Goal: Information Seeking & Learning: Learn about a topic

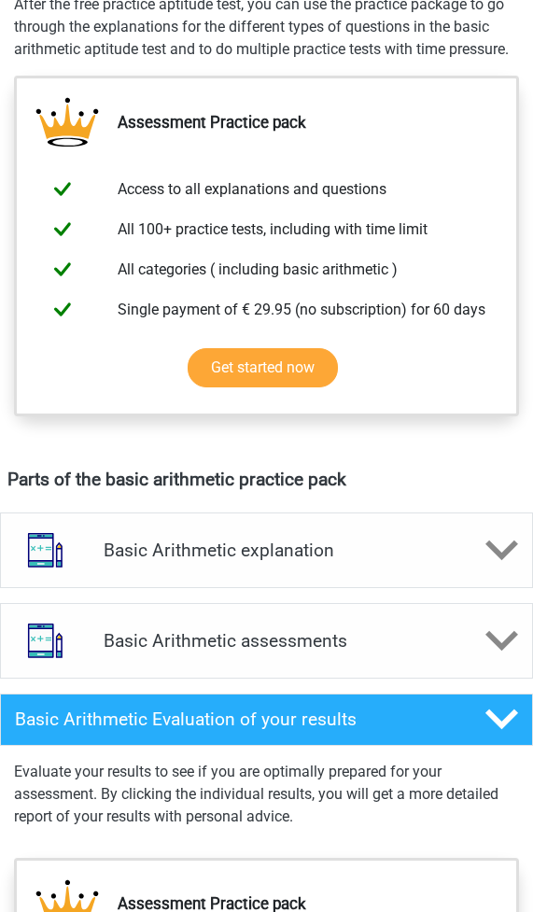
scroll to position [747, 0]
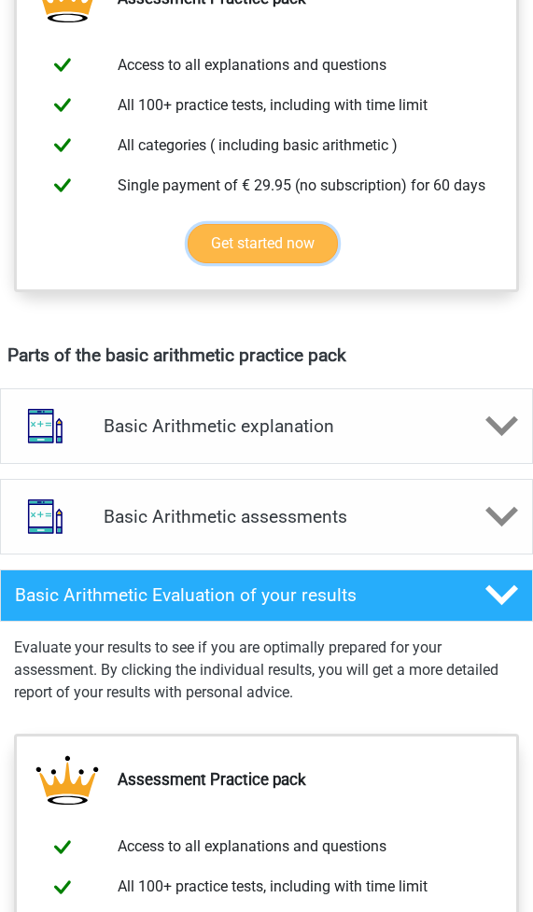
click at [305, 244] on link "Get started now" at bounding box center [263, 243] width 150 height 39
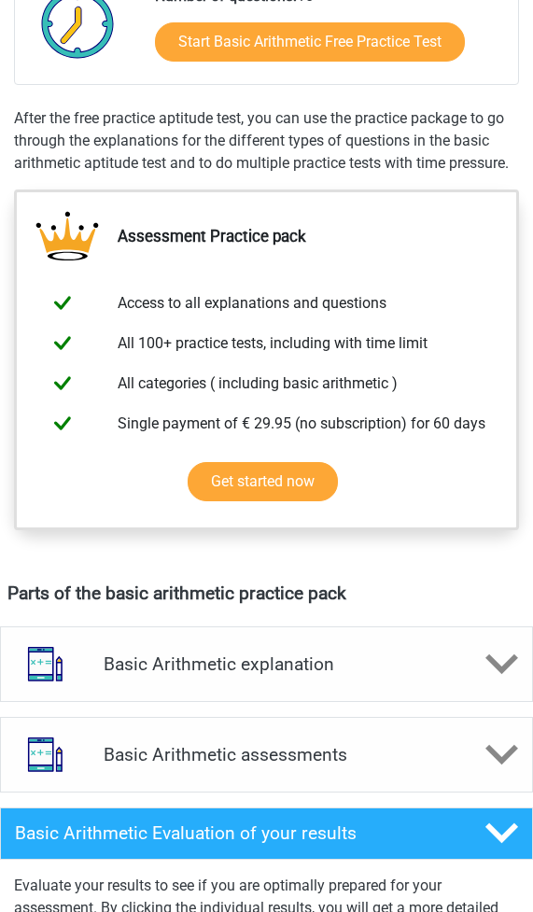
scroll to position [373, 0]
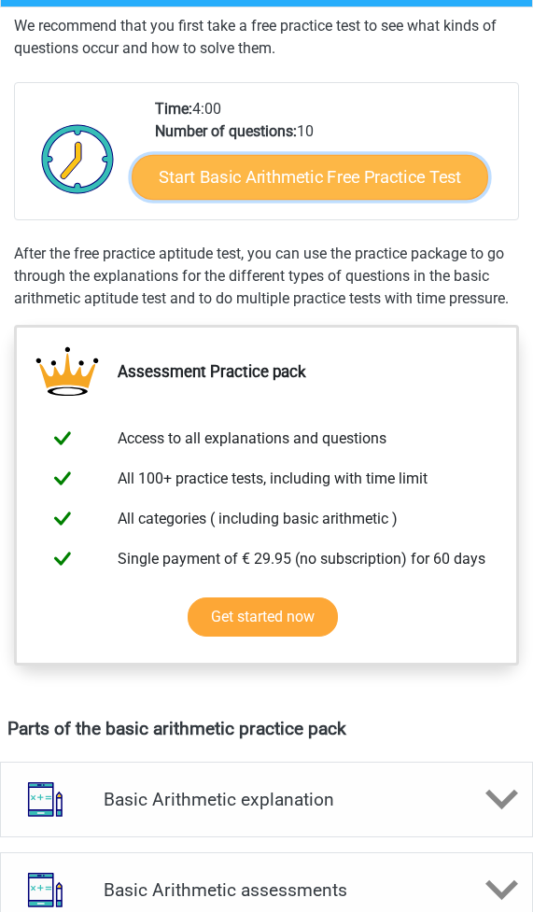
click at [198, 168] on link "Start Basic Arithmetic Free Practice Test" at bounding box center [310, 177] width 356 height 45
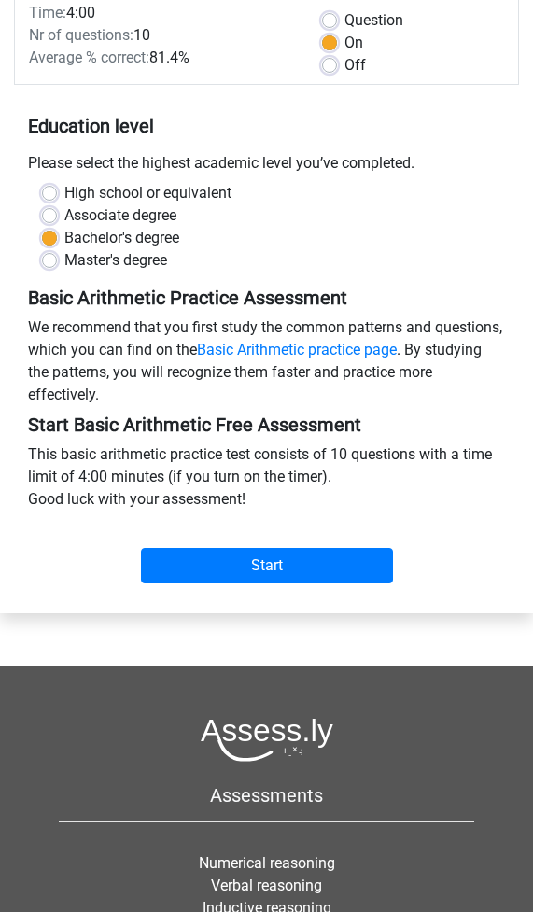
scroll to position [622, 0]
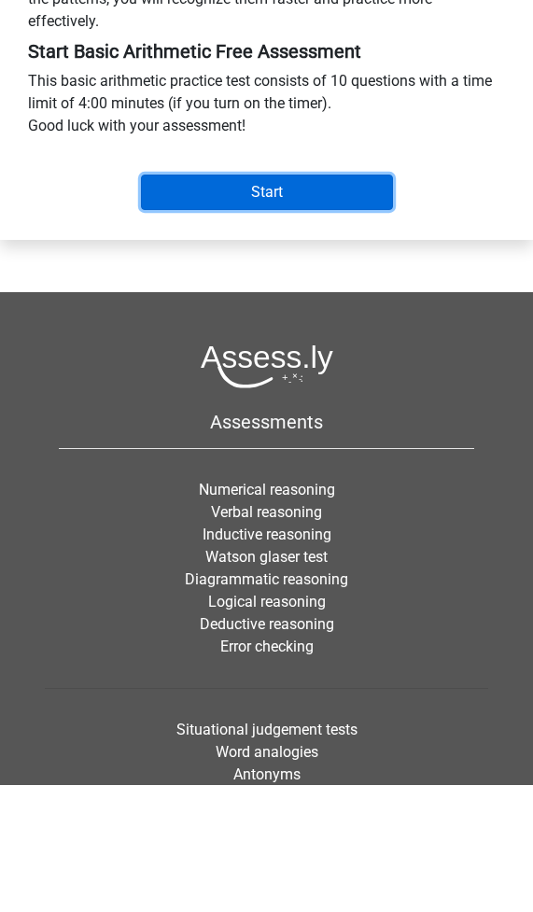
click at [217, 194] on input "Start" at bounding box center [267, 191] width 252 height 35
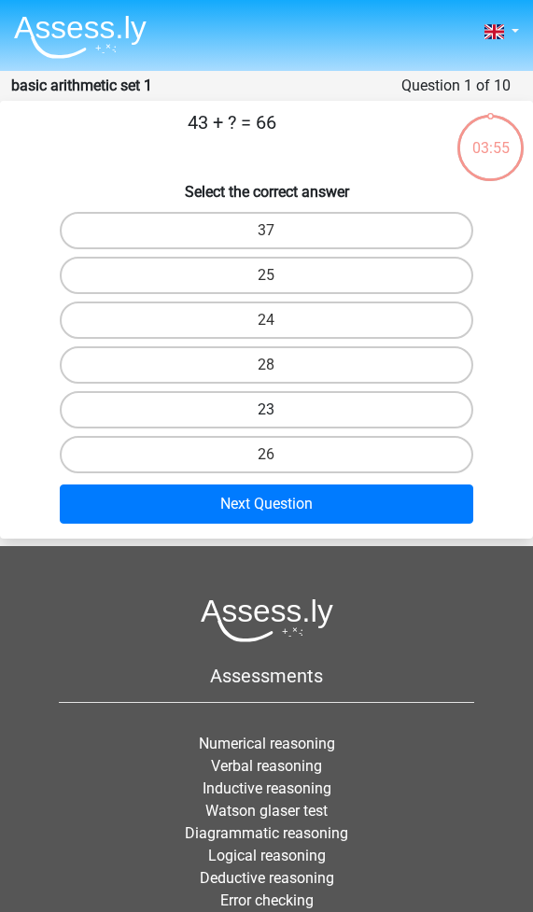
click at [265, 425] on label "23" at bounding box center [266, 409] width 412 height 37
click at [267, 422] on input "23" at bounding box center [273, 416] width 12 height 12
radio input "true"
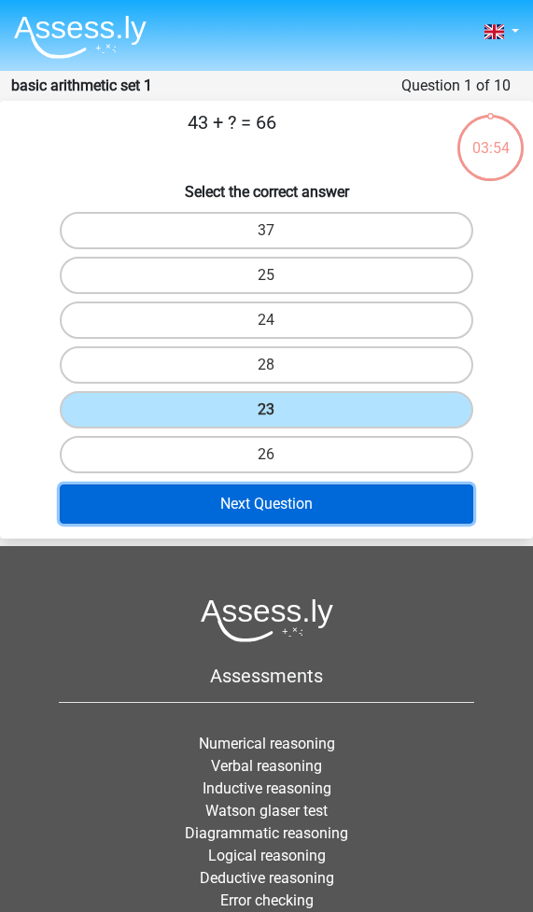
click at [262, 486] on button "Next Question" at bounding box center [266, 503] width 412 height 39
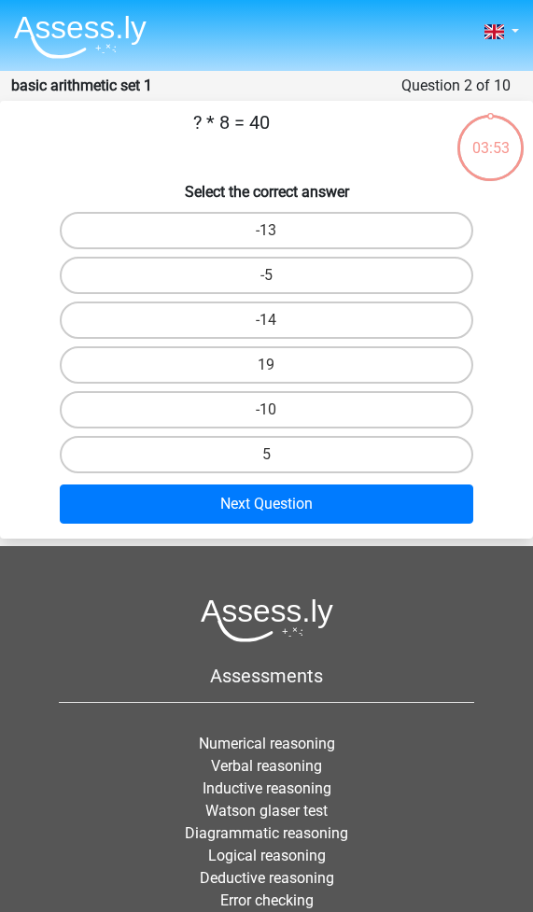
scroll to position [75, 0]
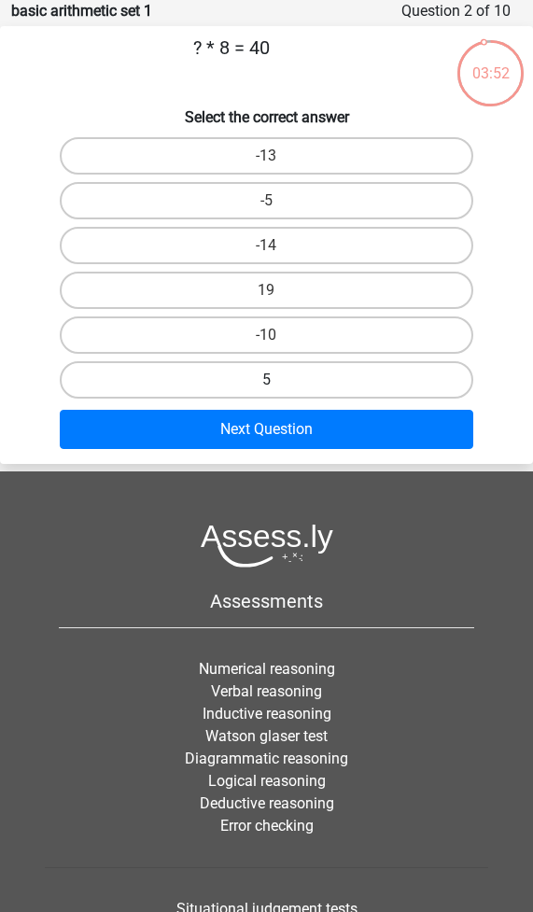
click at [230, 379] on label "5" at bounding box center [266, 379] width 412 height 37
click at [267, 380] on input "5" at bounding box center [273, 386] width 12 height 12
radio input "true"
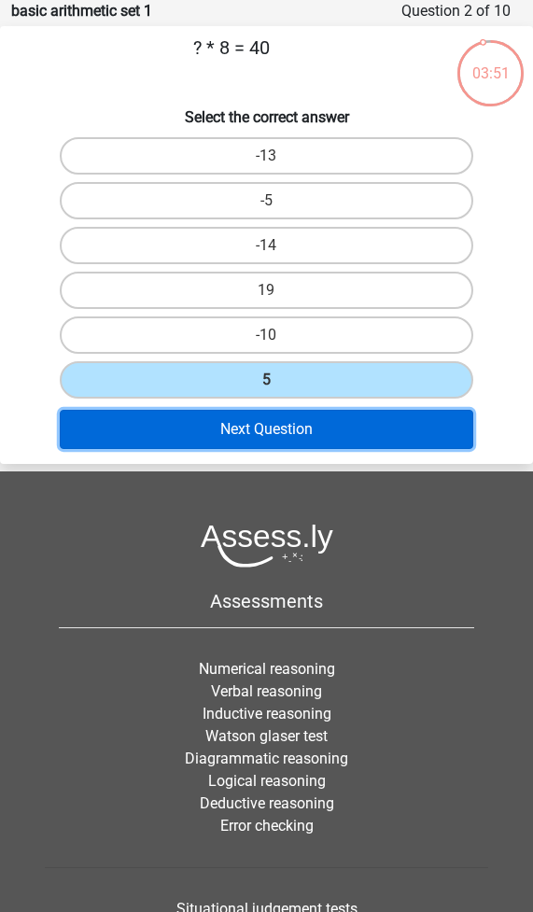
click at [229, 421] on button "Next Question" at bounding box center [266, 429] width 412 height 39
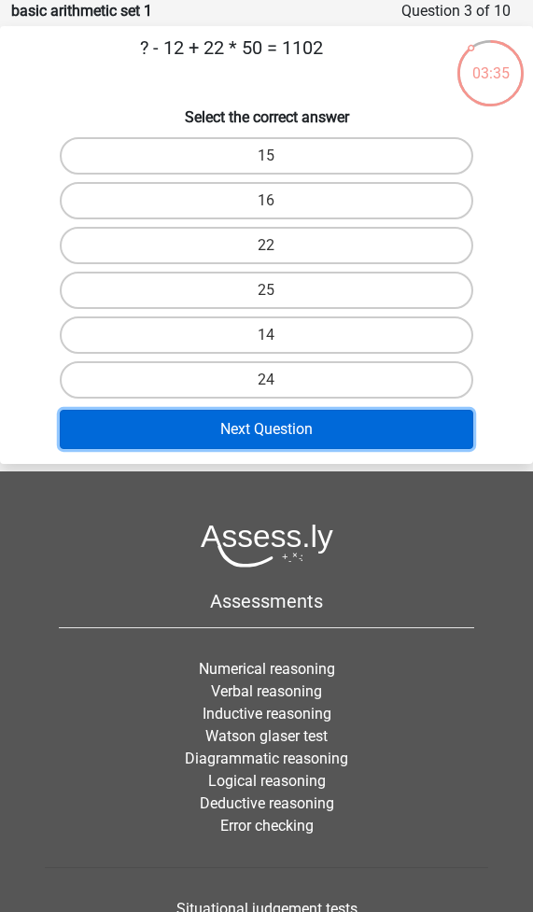
click at [429, 430] on button "Next Question" at bounding box center [266, 429] width 412 height 39
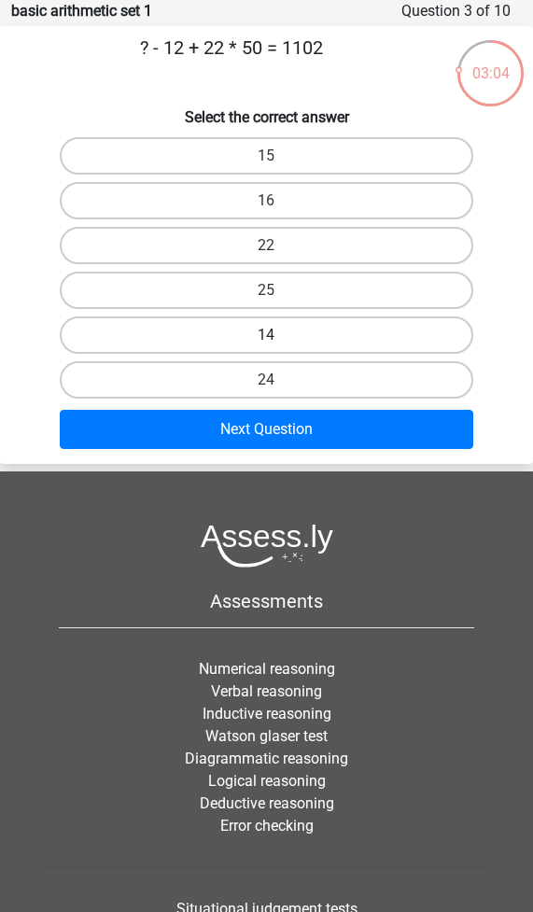
click at [255, 337] on label "14" at bounding box center [266, 334] width 412 height 37
click at [267, 337] on input "14" at bounding box center [273, 341] width 12 height 12
radio input "true"
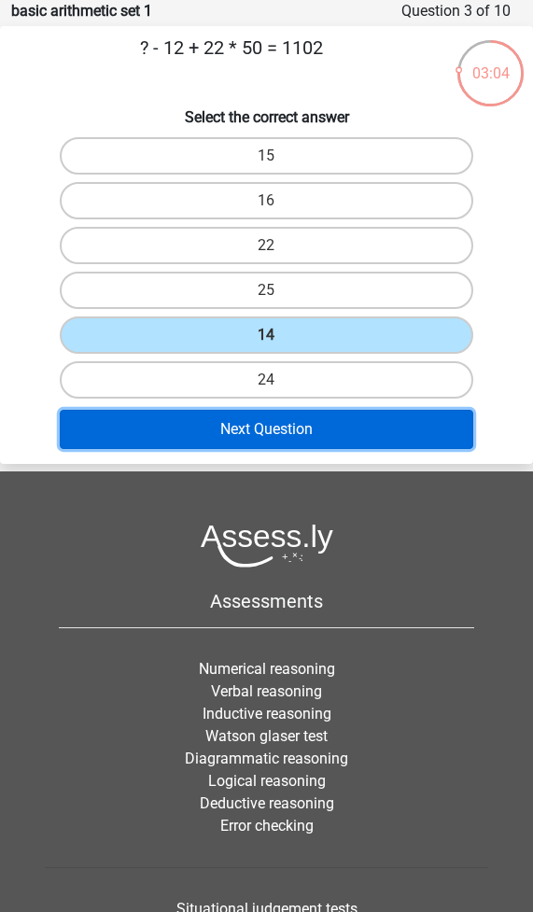
click at [248, 442] on button "Next Question" at bounding box center [266, 429] width 412 height 39
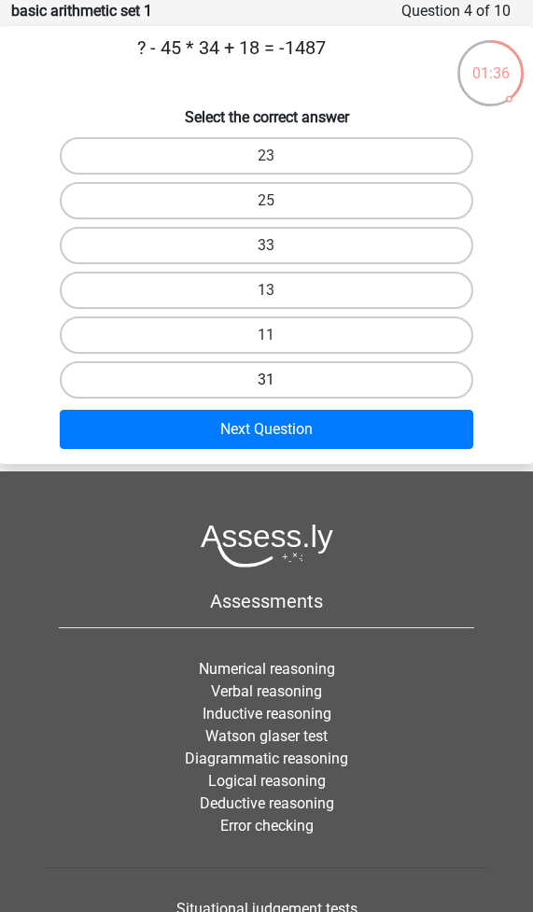
click at [287, 389] on label "31" at bounding box center [266, 379] width 412 height 37
click at [279, 389] on input "31" at bounding box center [273, 386] width 12 height 12
radio input "true"
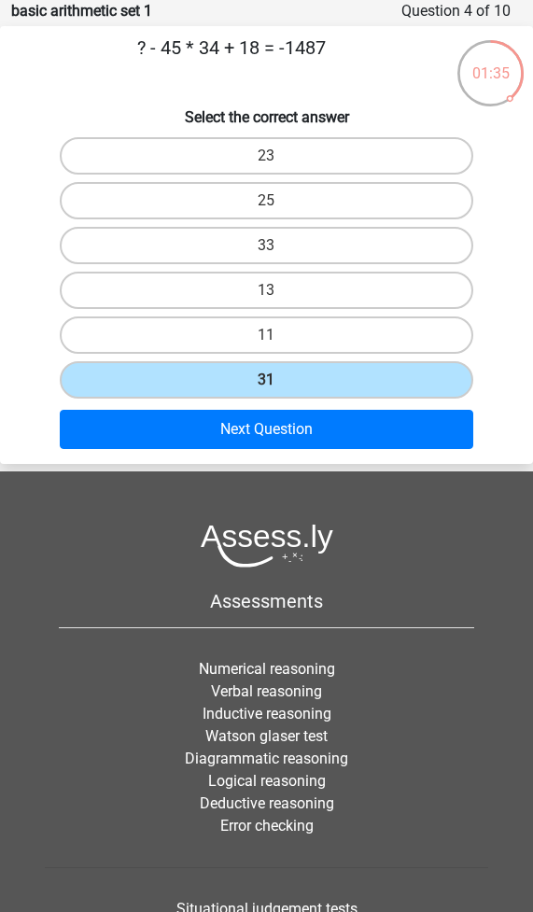
click at [286, 406] on div "Next Question" at bounding box center [266, 429] width 518 height 54
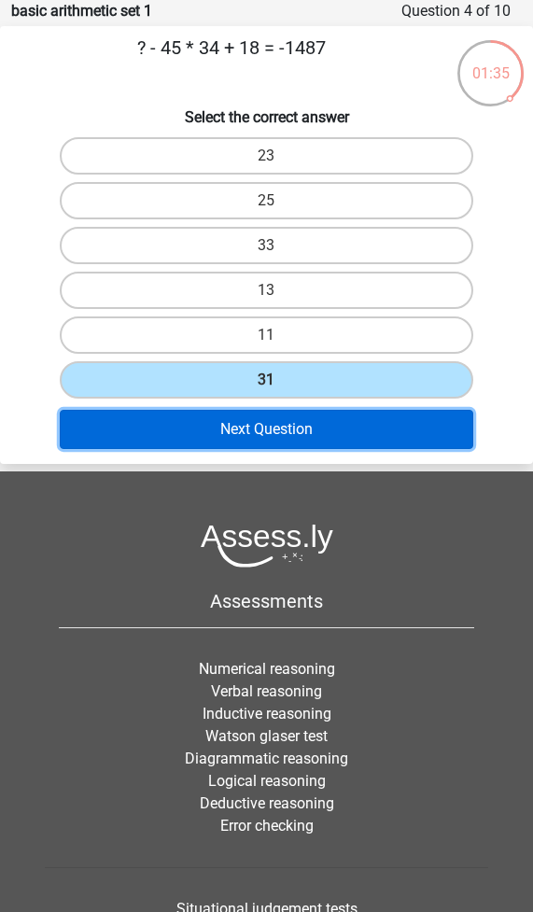
click at [286, 436] on button "Next Question" at bounding box center [266, 429] width 412 height 39
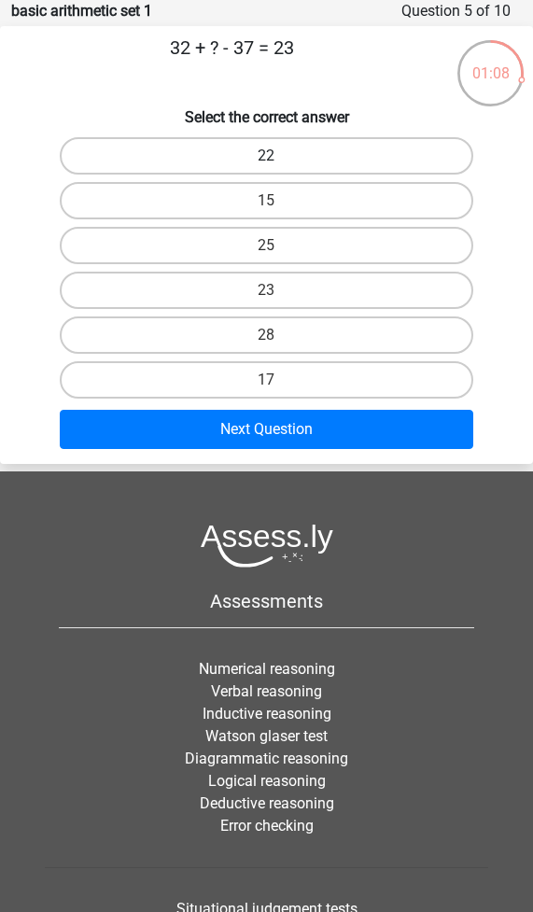
click at [305, 164] on label "22" at bounding box center [266, 155] width 412 height 37
click at [279, 164] on input "22" at bounding box center [273, 162] width 12 height 12
radio input "true"
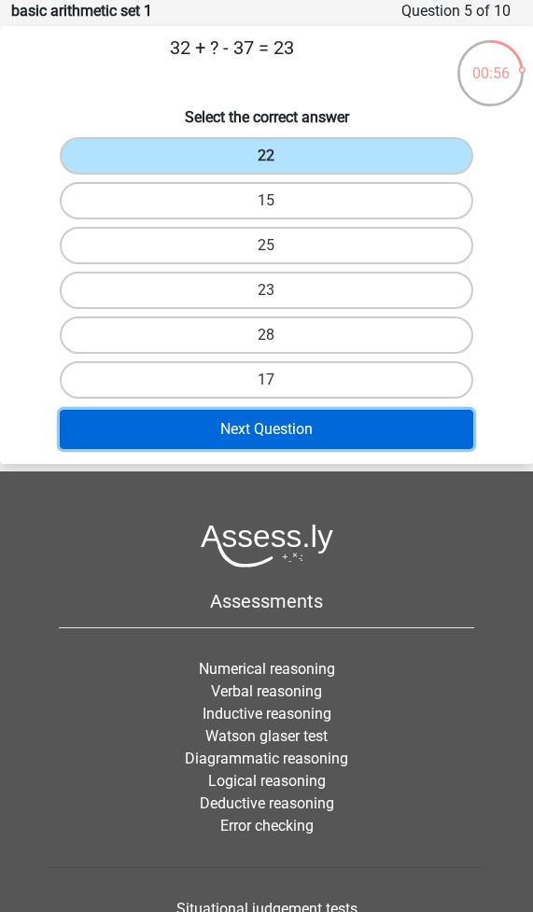
click at [248, 428] on button "Next Question" at bounding box center [266, 429] width 412 height 39
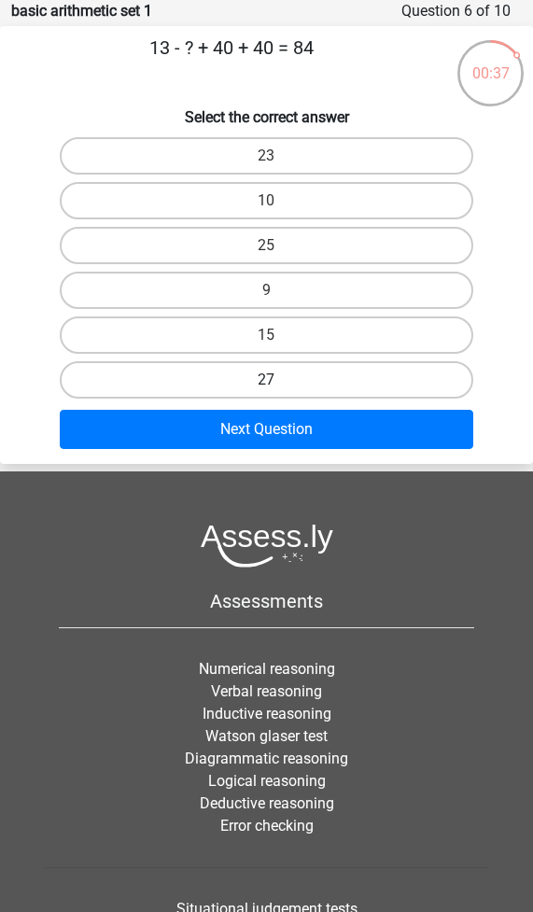
click at [282, 380] on label "27" at bounding box center [266, 379] width 412 height 37
click at [279, 380] on input "27" at bounding box center [273, 386] width 12 height 12
radio input "true"
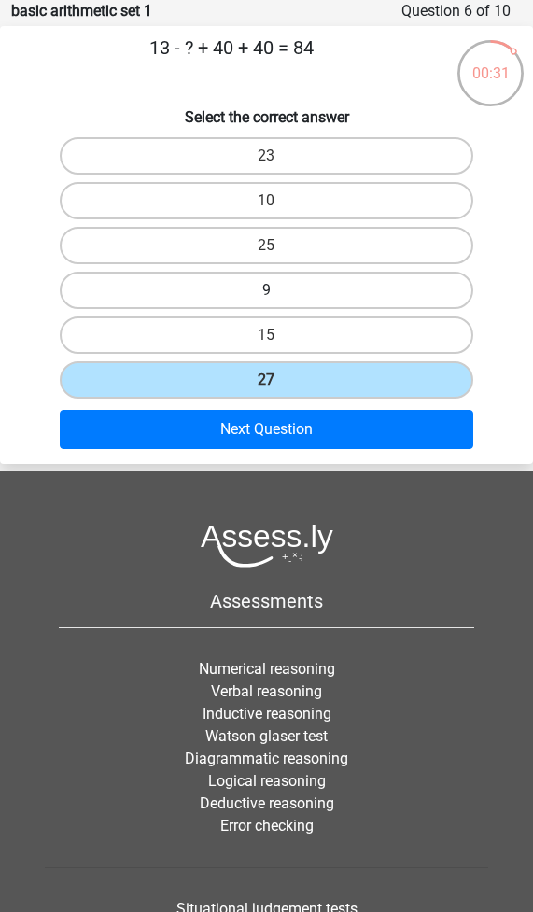
click at [286, 294] on label "9" at bounding box center [266, 290] width 412 height 37
click at [279, 294] on input "9" at bounding box center [273, 296] width 12 height 12
radio input "true"
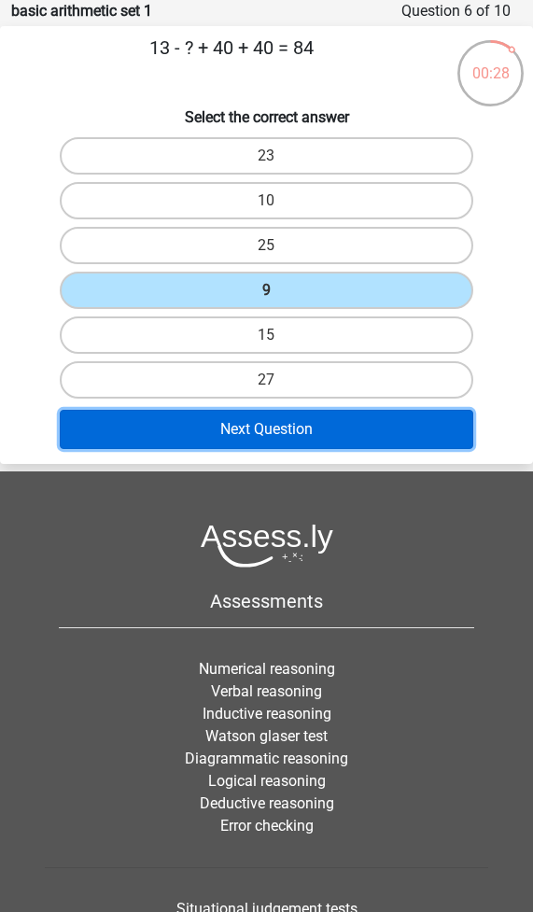
click at [252, 423] on button "Next Question" at bounding box center [266, 429] width 412 height 39
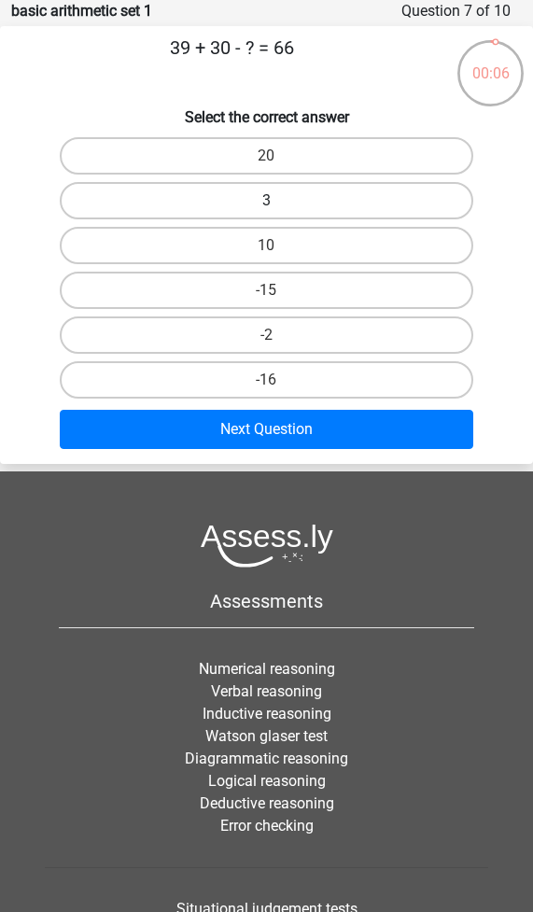
click at [286, 200] on label "3" at bounding box center [266, 200] width 412 height 37
click at [279, 201] on input "3" at bounding box center [273, 207] width 12 height 12
radio input "true"
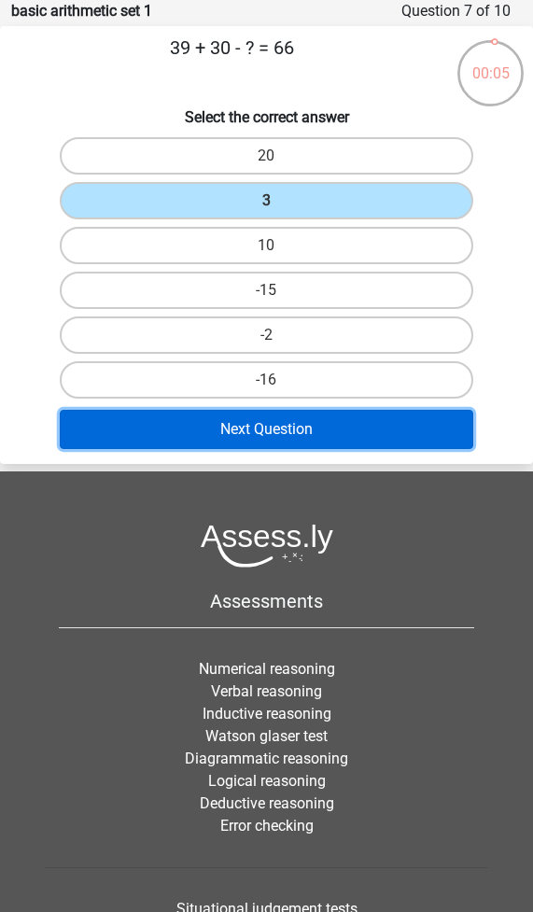
click at [269, 426] on button "Next Question" at bounding box center [266, 429] width 412 height 39
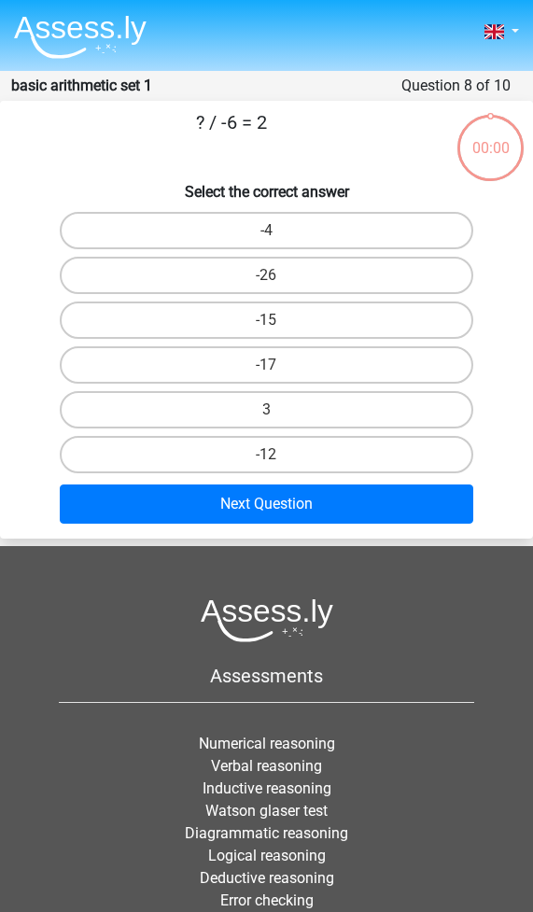
scroll to position [75, 0]
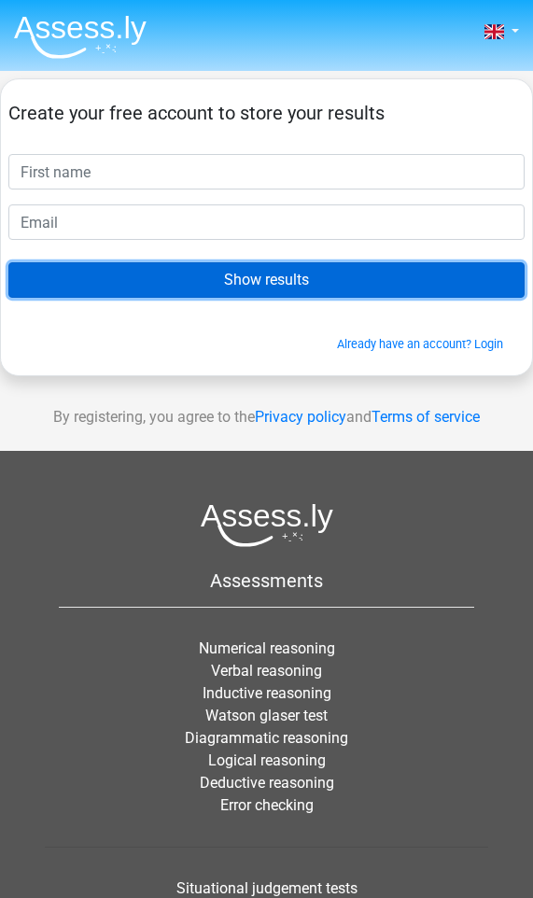
click at [281, 275] on input "Show results" at bounding box center [266, 279] width 516 height 35
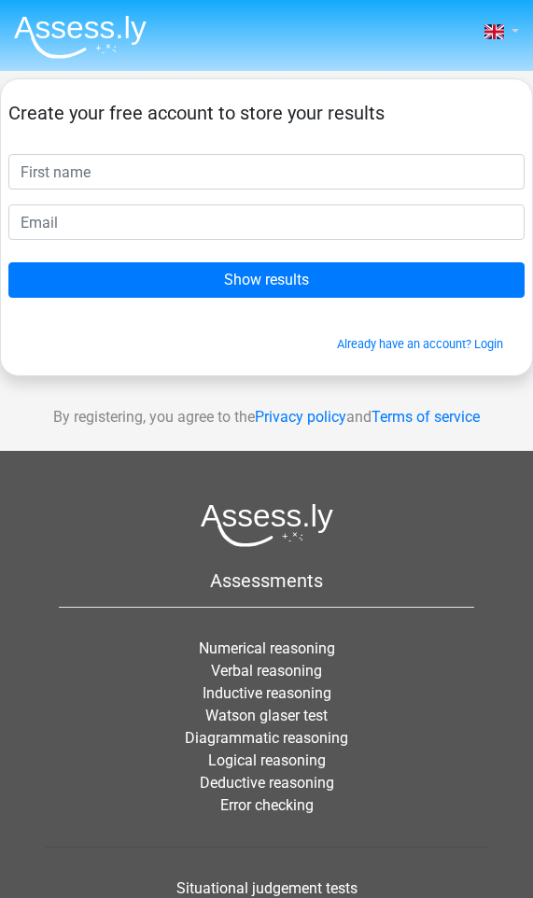
click at [514, 24] on link at bounding box center [500, 32] width 37 height 22
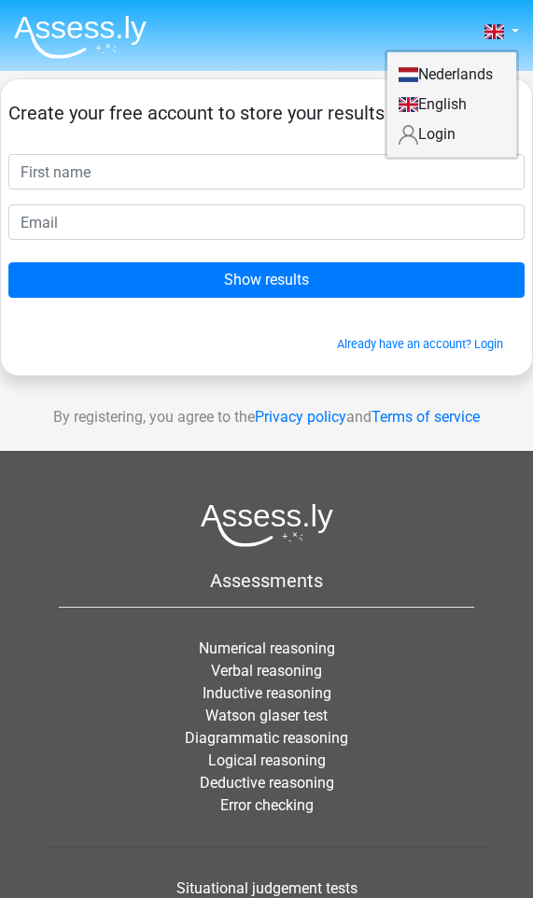
click at [449, 107] on link "English" at bounding box center [451, 105] width 129 height 30
